Goal: Information Seeking & Learning: Learn about a topic

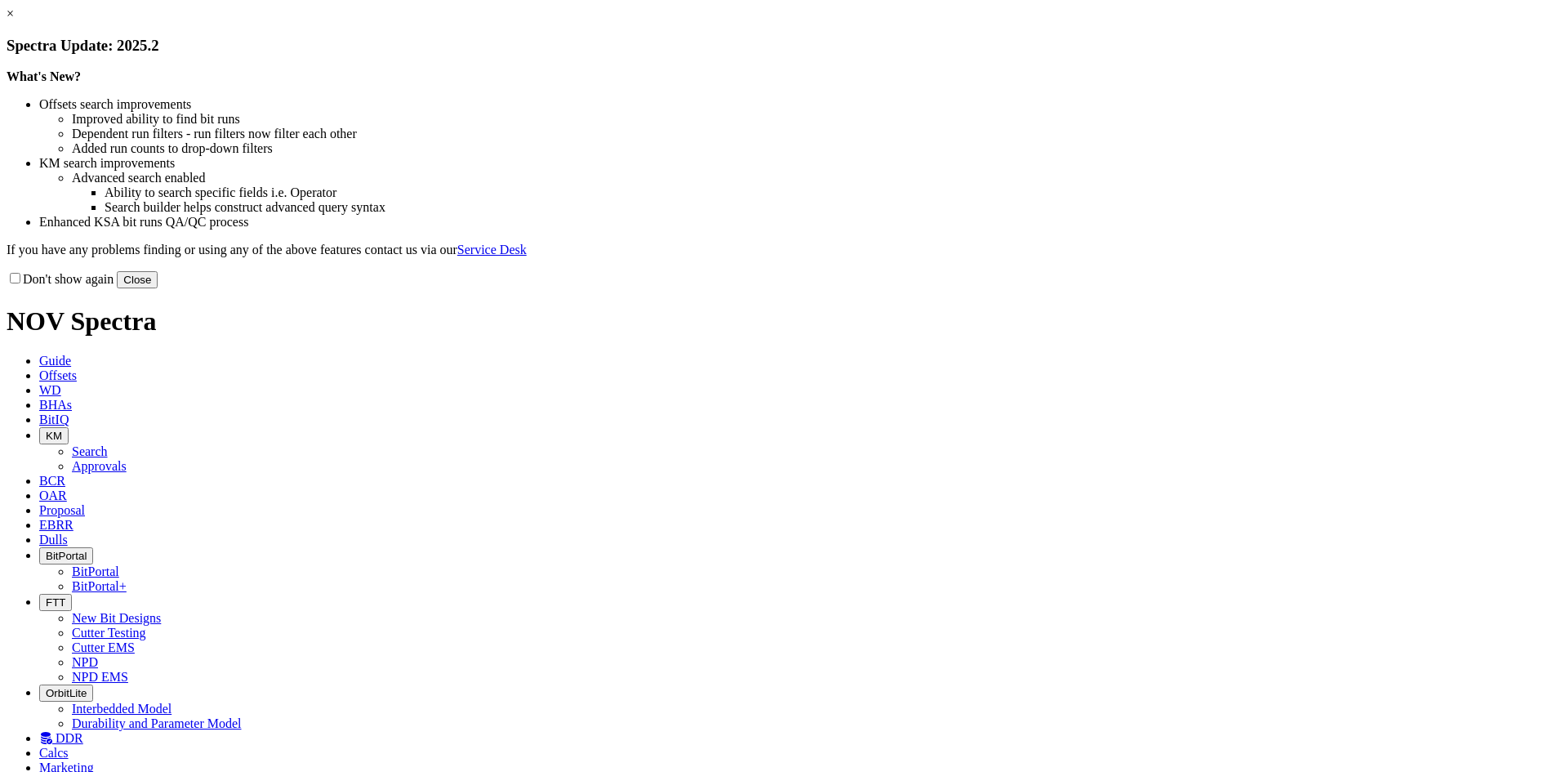
click at [157, 288] on button "Close" at bounding box center [137, 279] width 41 height 17
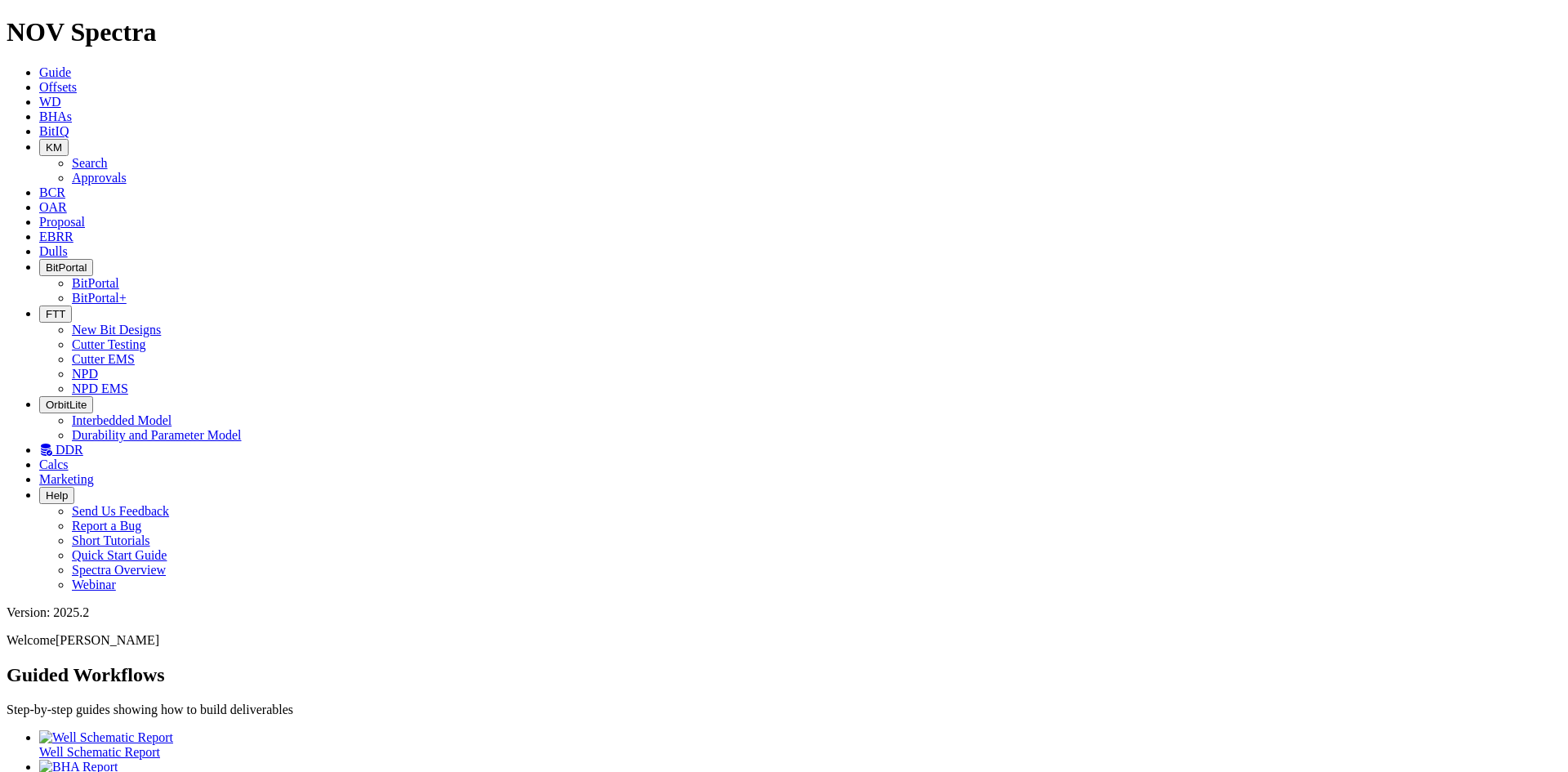
click at [68, 125] on link "BitIQ" at bounding box center [53, 132] width 29 height 14
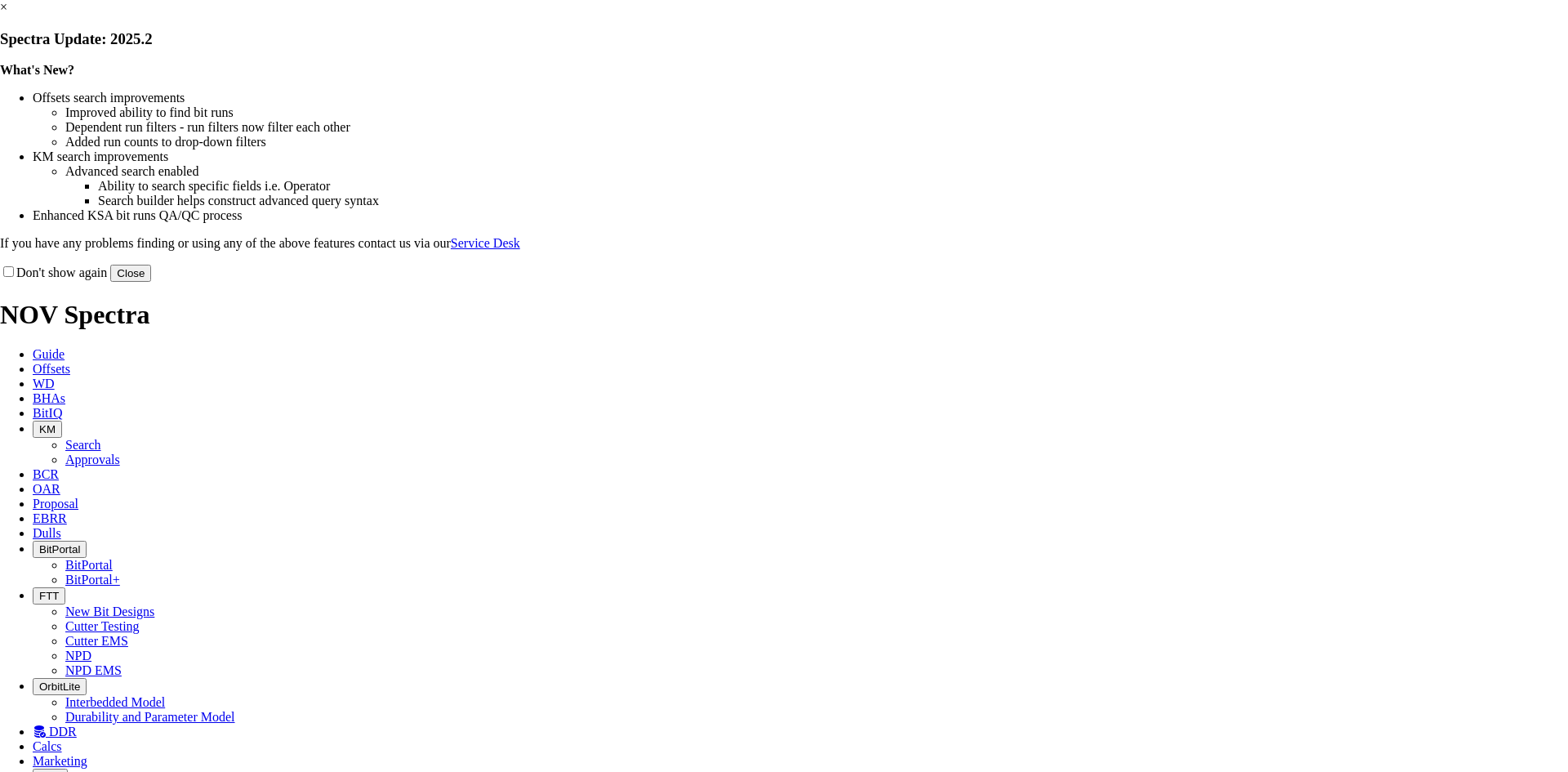
click at [0, 0] on div at bounding box center [0, 0] width 0 height 0
click at [151, 282] on button "Close" at bounding box center [131, 272] width 41 height 17
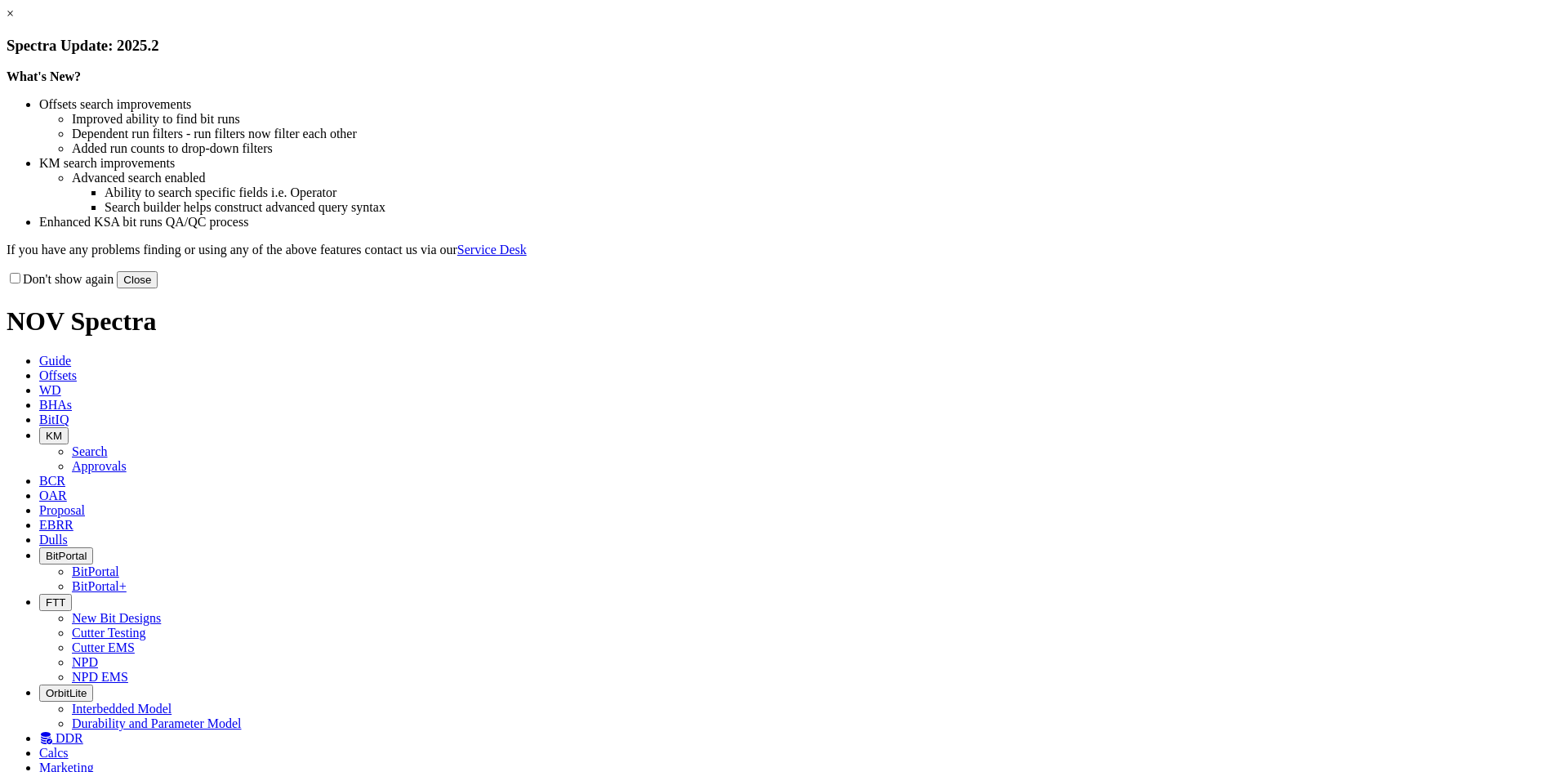
click at [157, 288] on button "Close" at bounding box center [137, 279] width 41 height 17
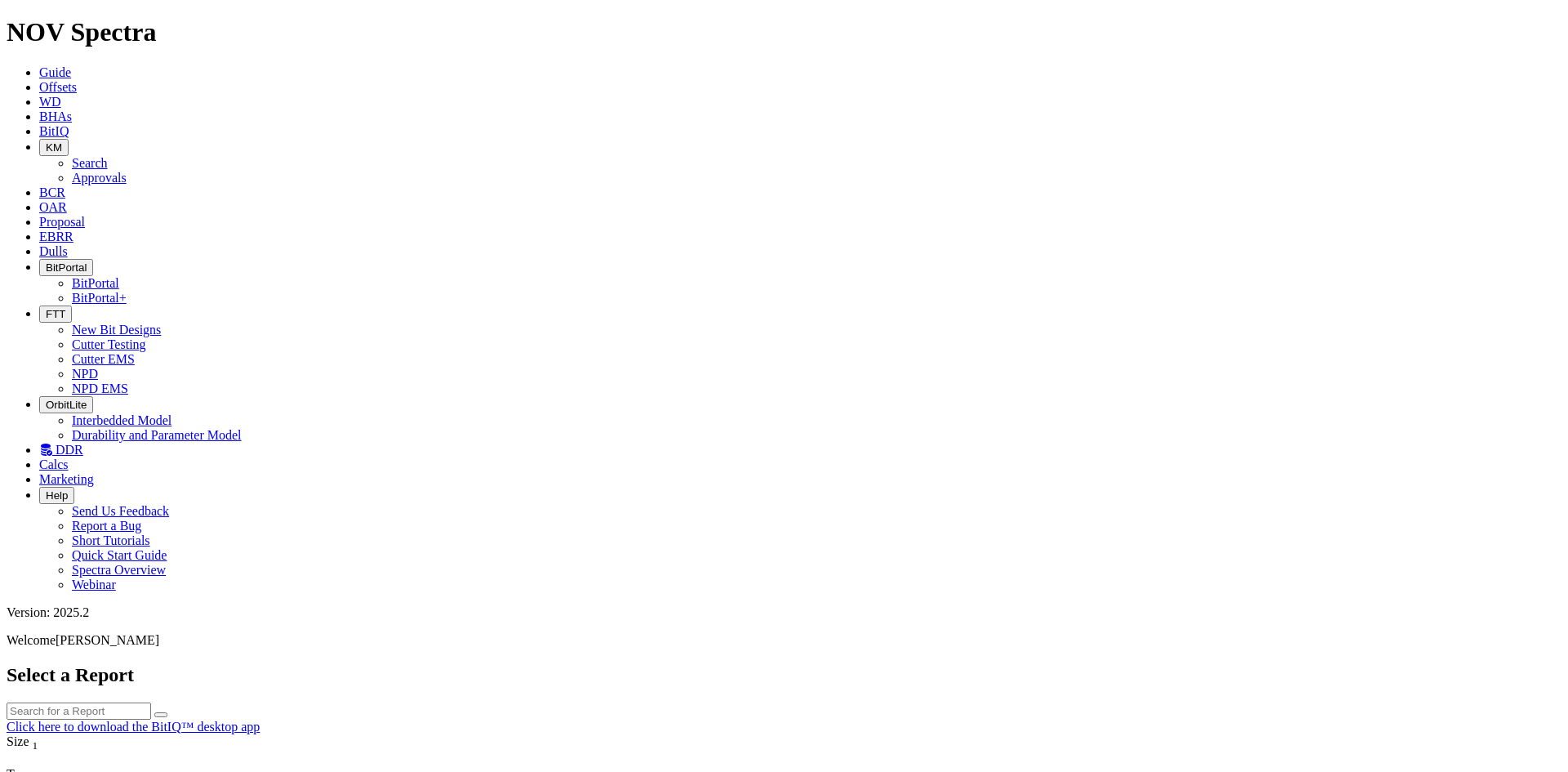
click at [45, 141] on icon "button" at bounding box center [45, 148] width 0 height 12
click at [108, 156] on link "Search" at bounding box center [90, 163] width 36 height 14
click at [161, 771] on icon "button" at bounding box center [161, 779] width 0 height 0
type input "9/2/25"
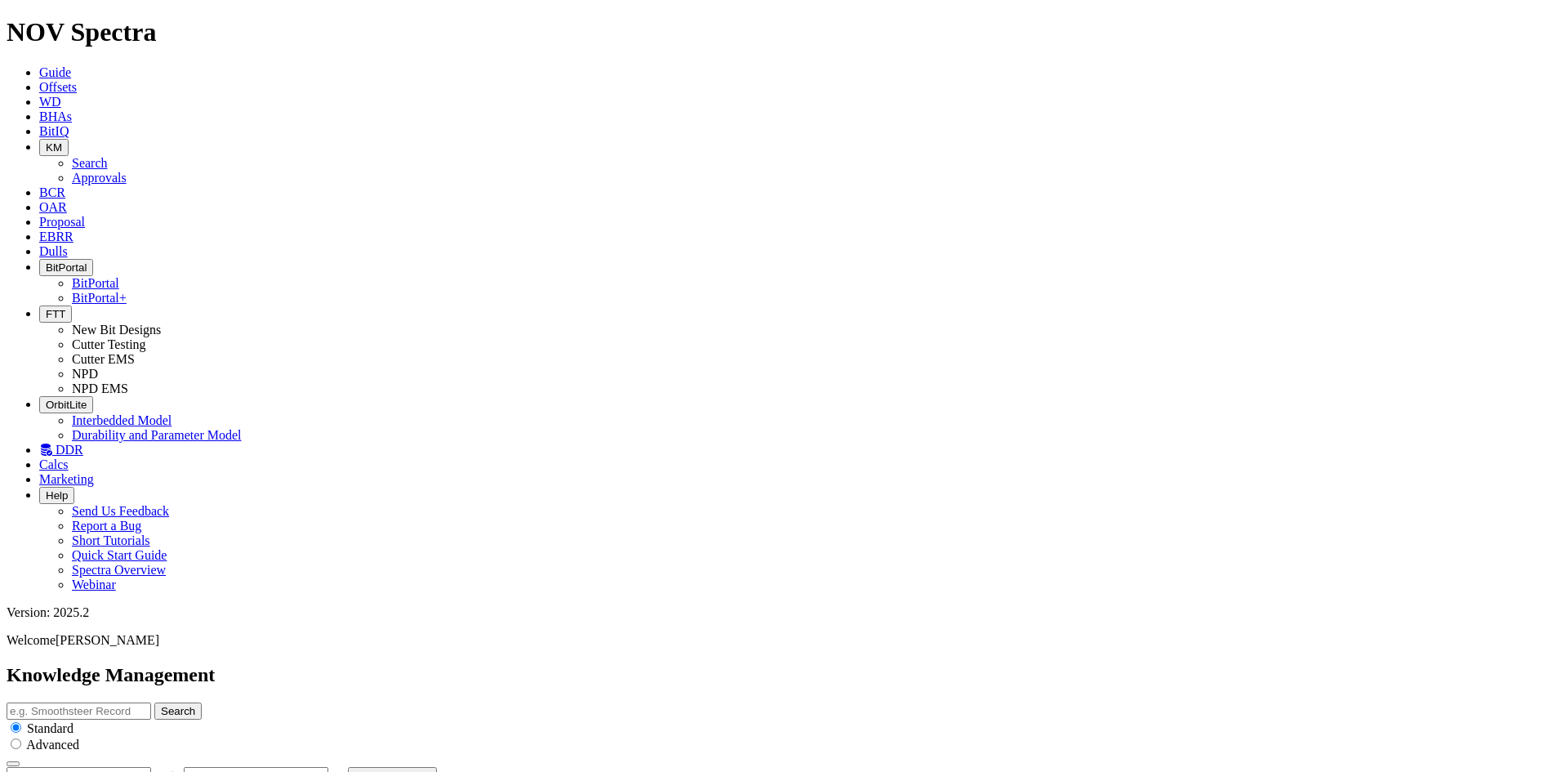
click at [161, 771] on icon "button" at bounding box center [161, 779] width 0 height 0
type input "9/1/25"
click at [68, 139] on button "KM" at bounding box center [53, 147] width 29 height 17
click at [126, 171] on link "Approvals" at bounding box center [100, 178] width 55 height 14
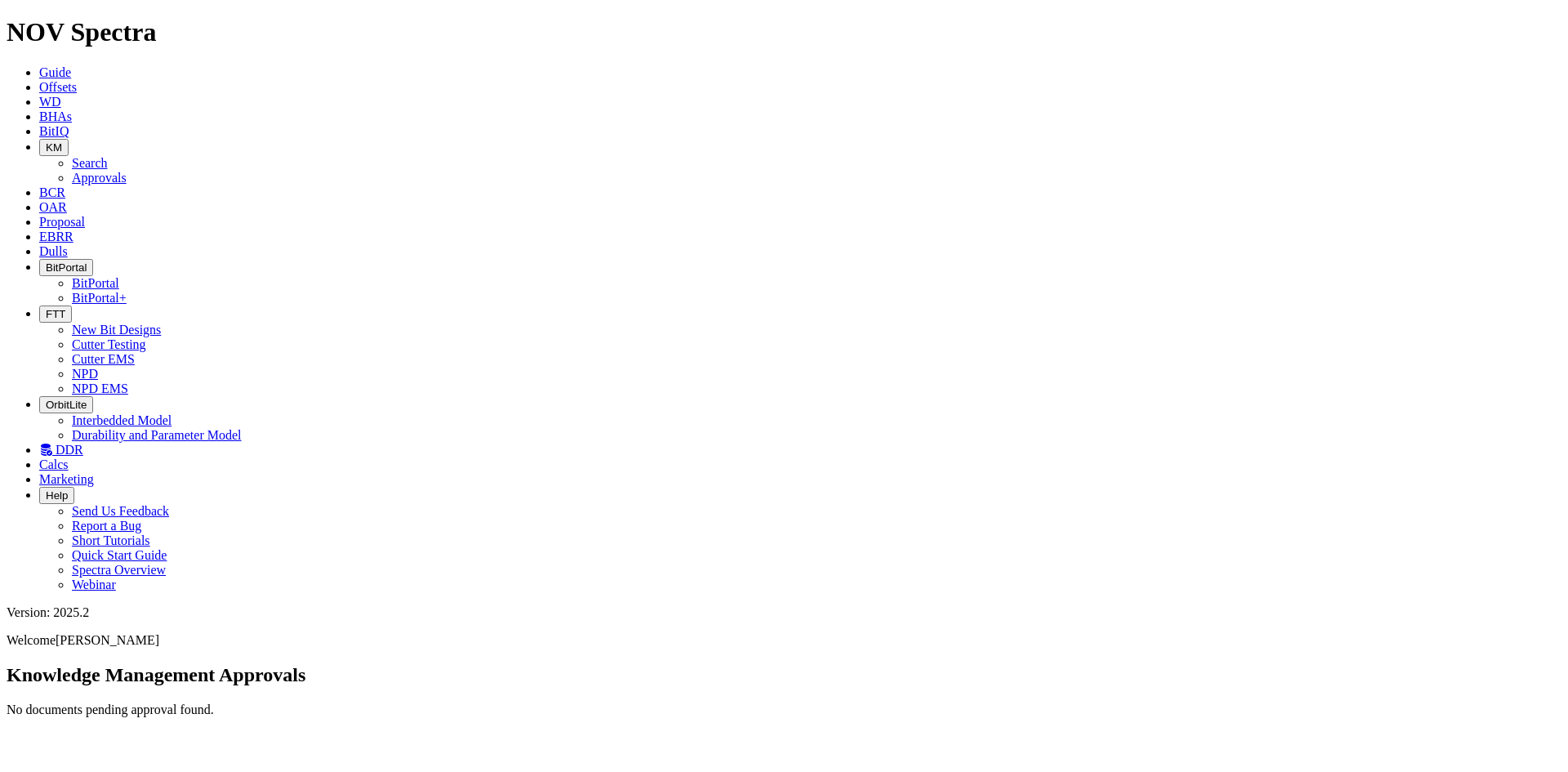
click at [39, 200] on icon at bounding box center [39, 207] width 0 height 14
click at [84, 214] on span "Proposal" at bounding box center [61, 221] width 45 height 14
click at [39, 229] on icon at bounding box center [39, 237] width 0 height 14
click at [68, 245] on span "Dulls" at bounding box center [53, 252] width 28 height 14
click at [65, 308] on span "FTT" at bounding box center [55, 314] width 20 height 12
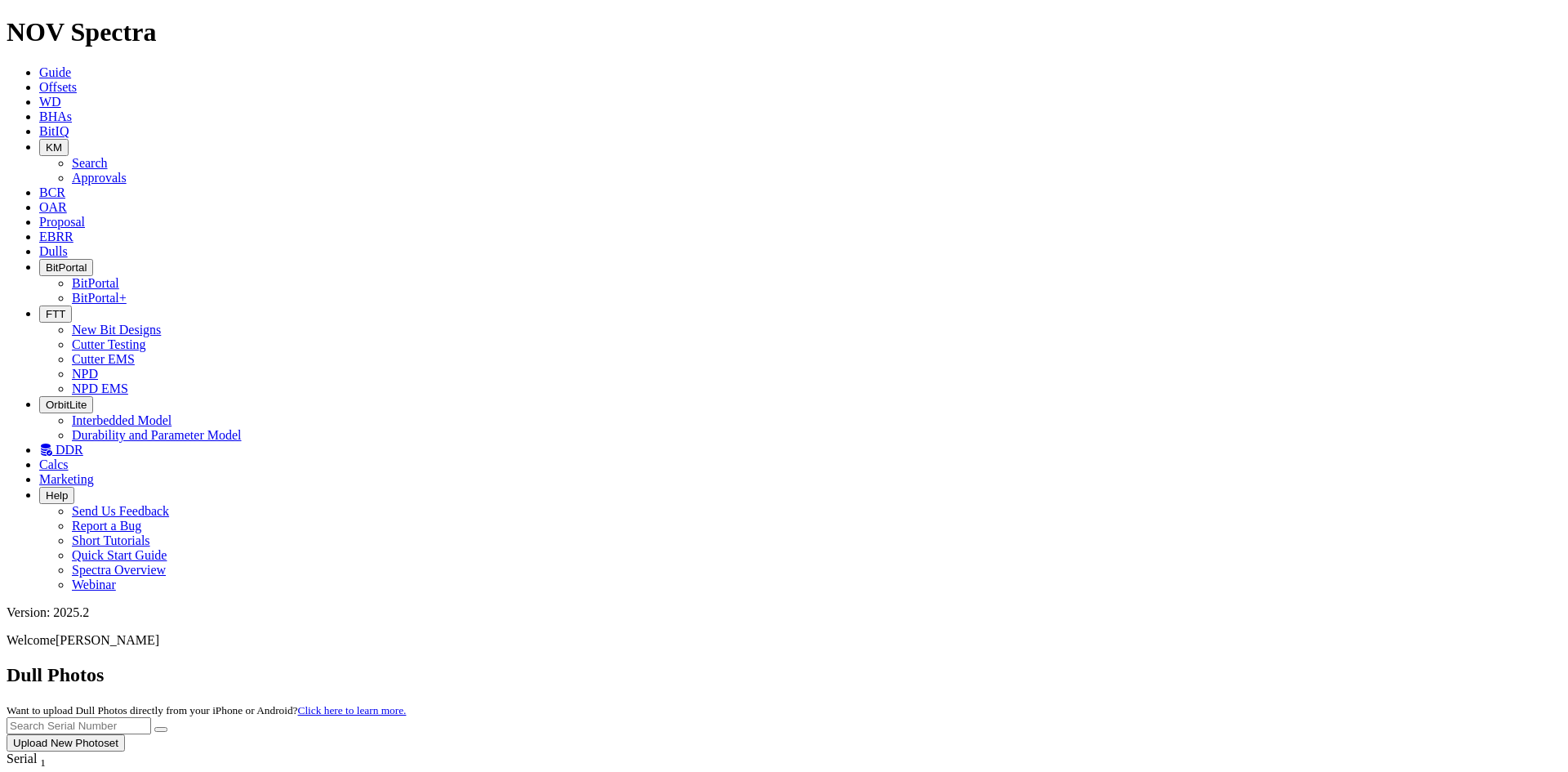
click at [146, 337] on link "Cutter Testing" at bounding box center [109, 344] width 75 height 14
click at [72, 305] on button "FTT" at bounding box center [55, 313] width 33 height 17
click at [98, 366] on link "NPD" at bounding box center [84, 374] width 26 height 14
click at [84, 443] on span "DDR" at bounding box center [68, 450] width 28 height 14
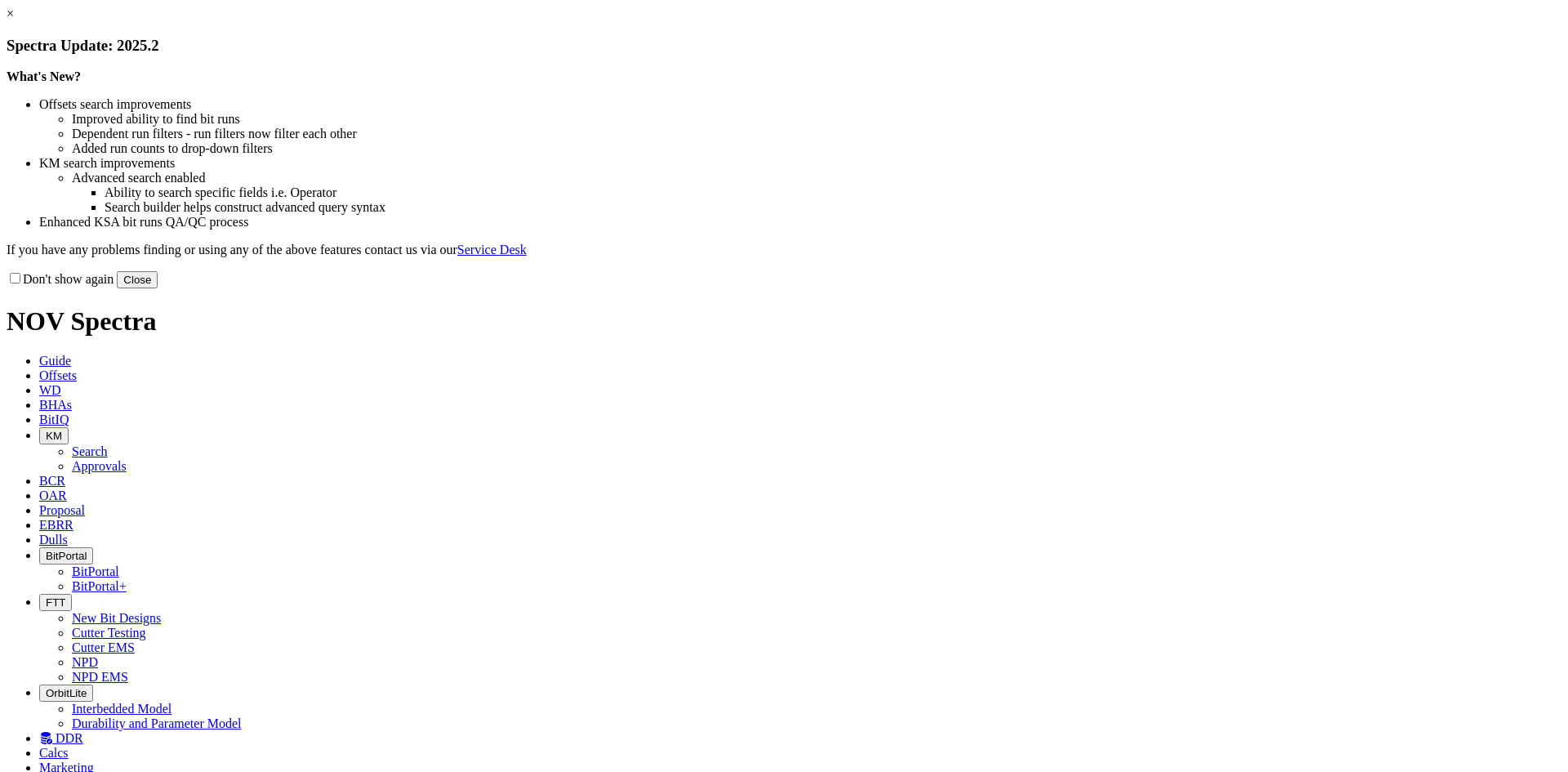
click at [157, 288] on button "Close" at bounding box center [137, 279] width 41 height 17
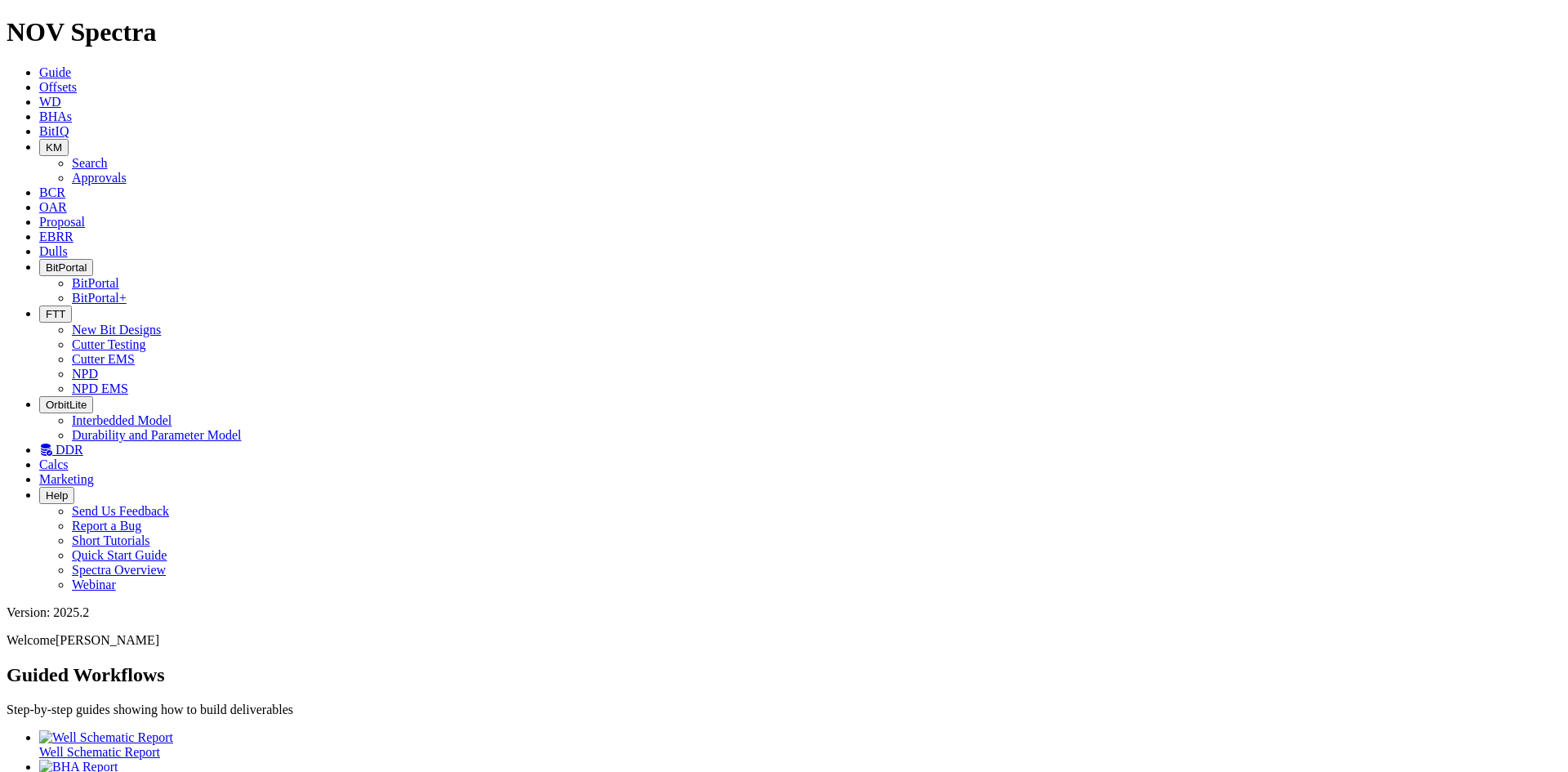
click at [68, 125] on span "BitIQ" at bounding box center [53, 132] width 29 height 14
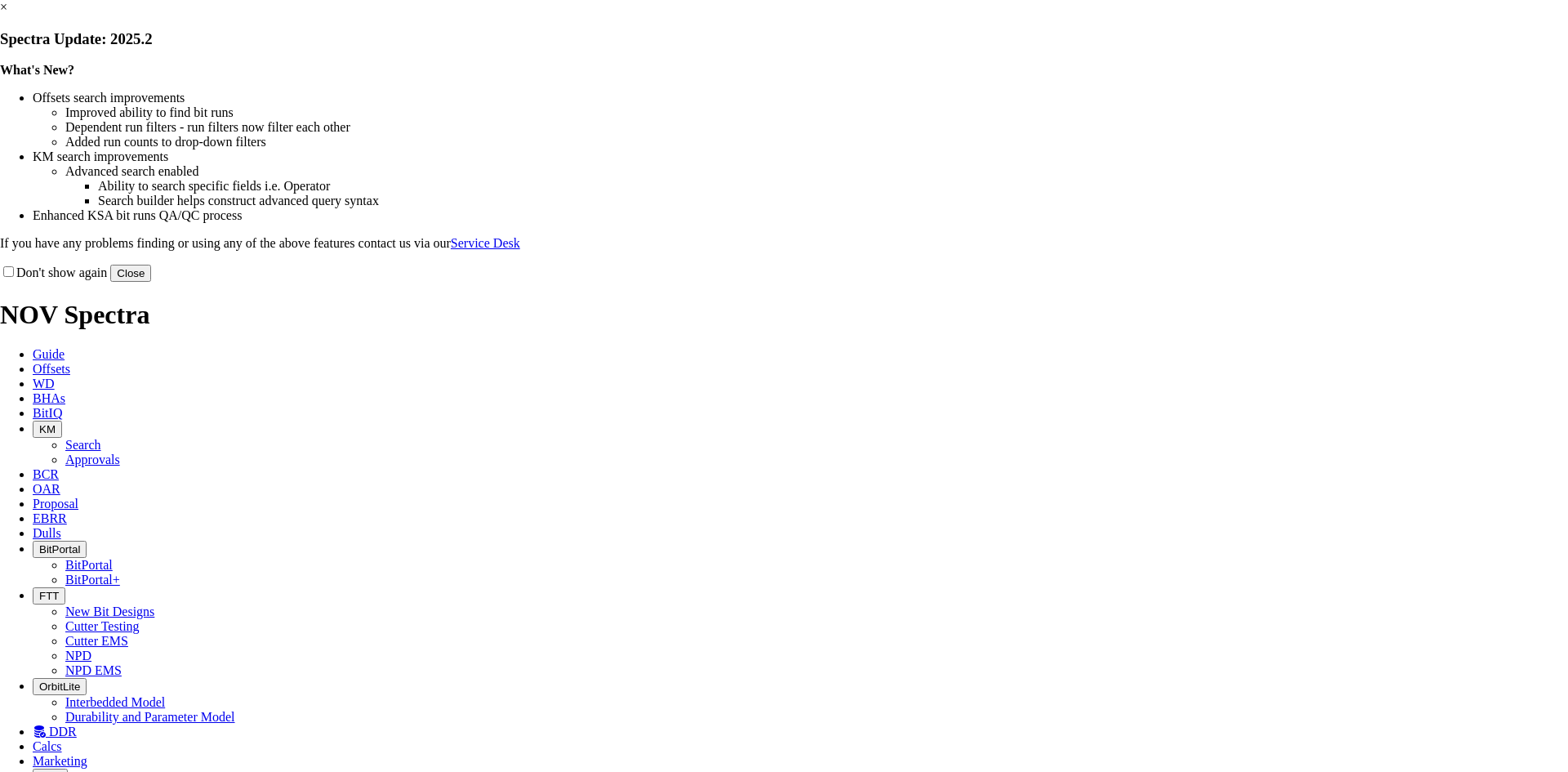
click at [151, 282] on button "Close" at bounding box center [131, 272] width 41 height 17
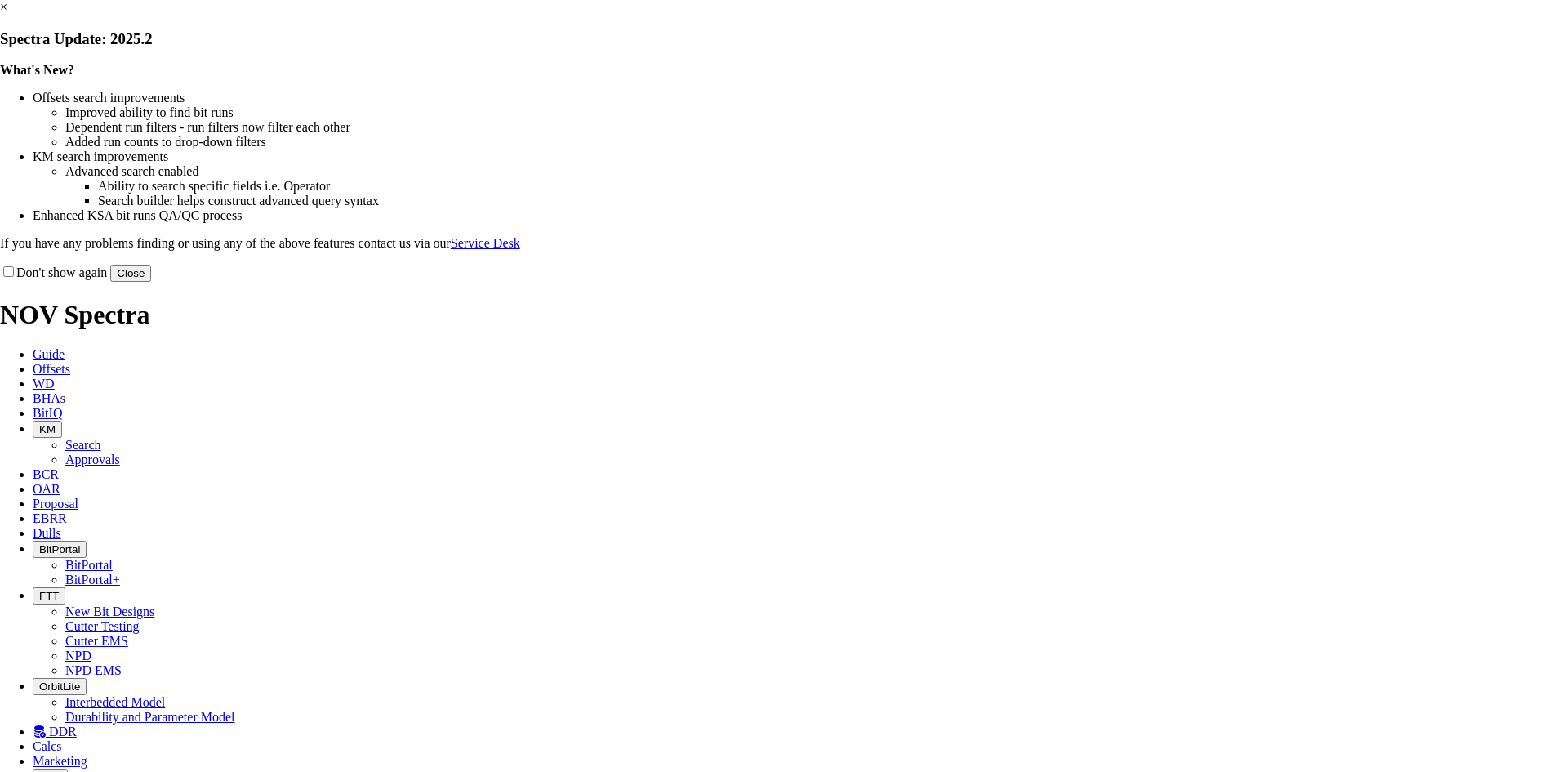
click at [151, 282] on button "Close" at bounding box center [131, 272] width 41 height 17
